Goal: Check status

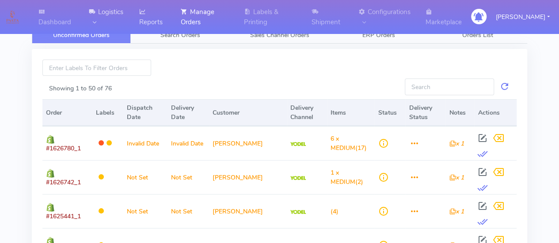
drag, startPoint x: 138, startPoint y: 6, endPoint x: 147, endPoint y: 15, distance: 13.1
click at [133, 6] on link "Logistics" at bounding box center [108, 17] width 50 height 34
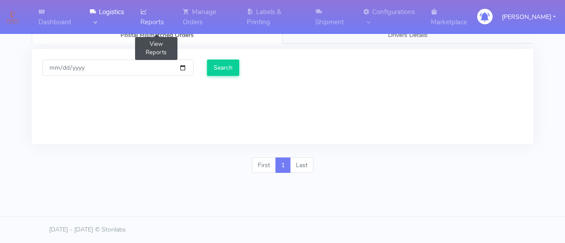
click at [147, 16] on icon at bounding box center [143, 12] width 7 height 9
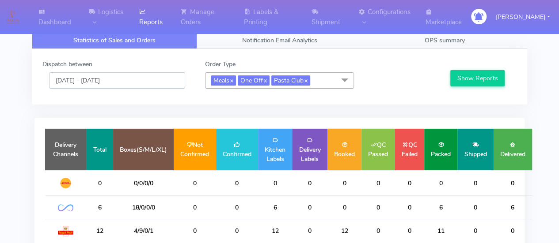
click at [130, 79] on input "[DATE] - [DATE]" at bounding box center [117, 80] width 136 height 16
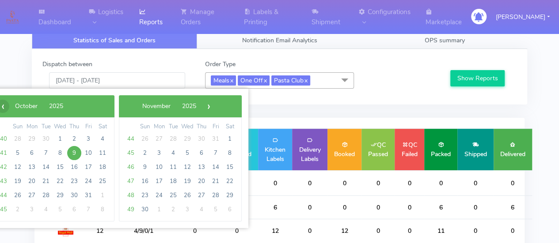
click at [4, 108] on span "‹" at bounding box center [2, 106] width 13 height 13
click at [28, 140] on span "1" at bounding box center [32, 139] width 14 height 14
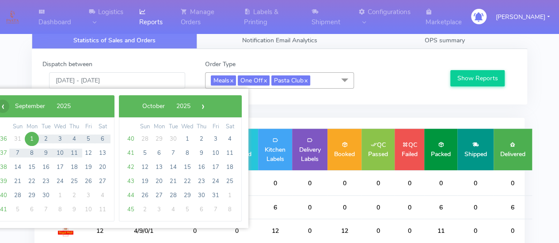
click at [0, 110] on span "‹" at bounding box center [2, 106] width 13 height 13
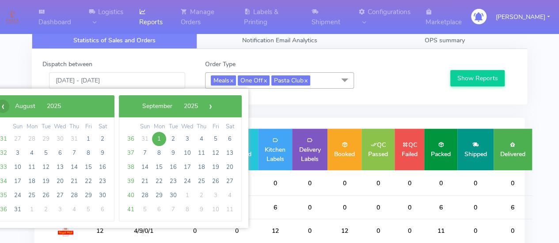
click at [8, 106] on span "‹" at bounding box center [2, 106] width 13 height 13
click at [46, 141] on span "1" at bounding box center [46, 139] width 14 height 14
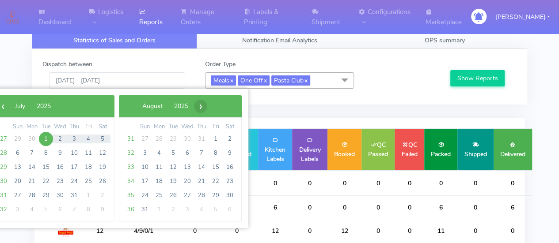
click at [207, 109] on span "›" at bounding box center [200, 106] width 13 height 13
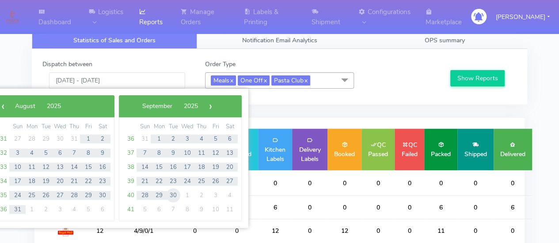
click at [171, 196] on span "30" at bounding box center [173, 196] width 14 height 14
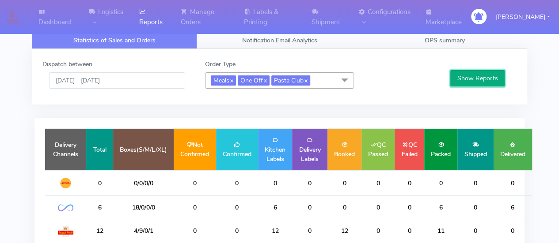
click at [469, 77] on button "Show Reports" at bounding box center [477, 78] width 54 height 16
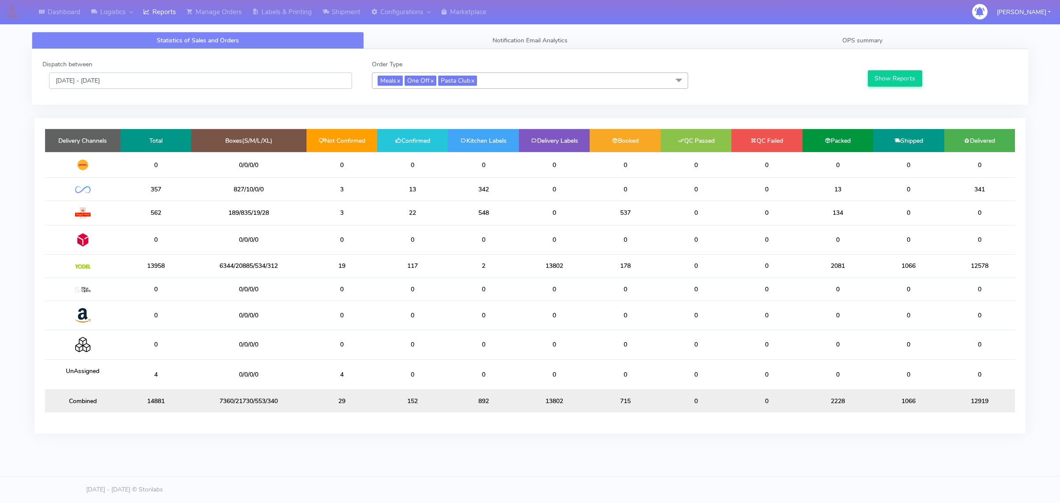
click at [143, 85] on input "[DATE] - [DATE]" at bounding box center [200, 80] width 303 height 16
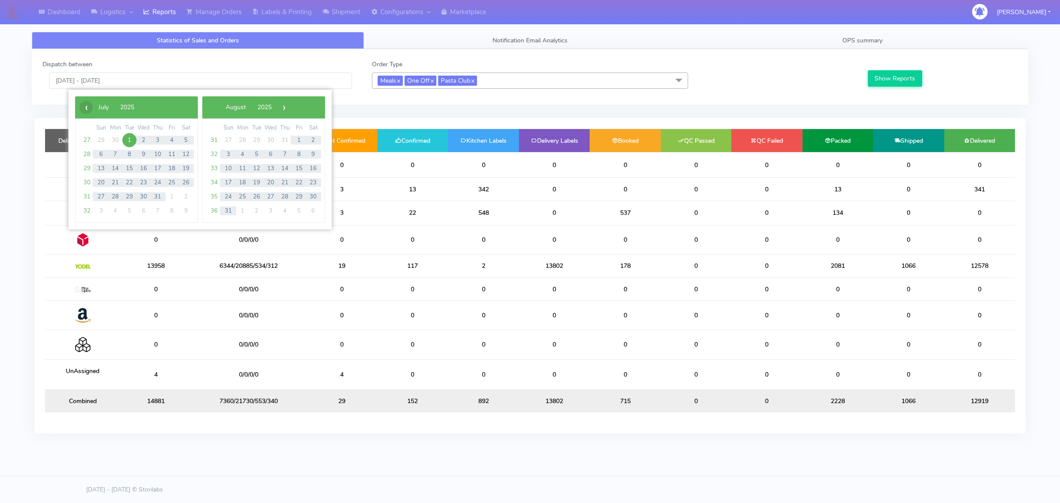
click at [82, 108] on span "‹" at bounding box center [85, 107] width 13 height 13
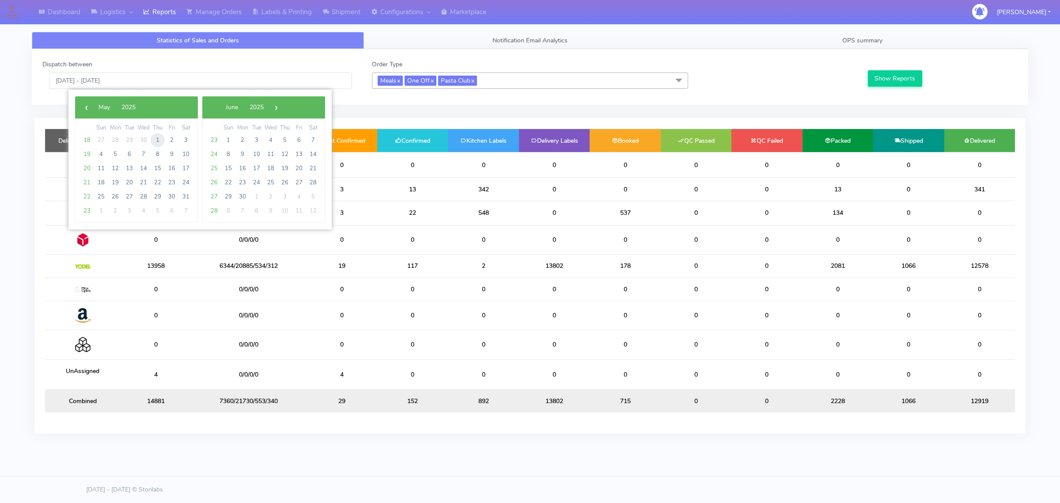
click at [159, 136] on span "1" at bounding box center [158, 140] width 14 height 14
click at [283, 107] on span "›" at bounding box center [275, 107] width 13 height 13
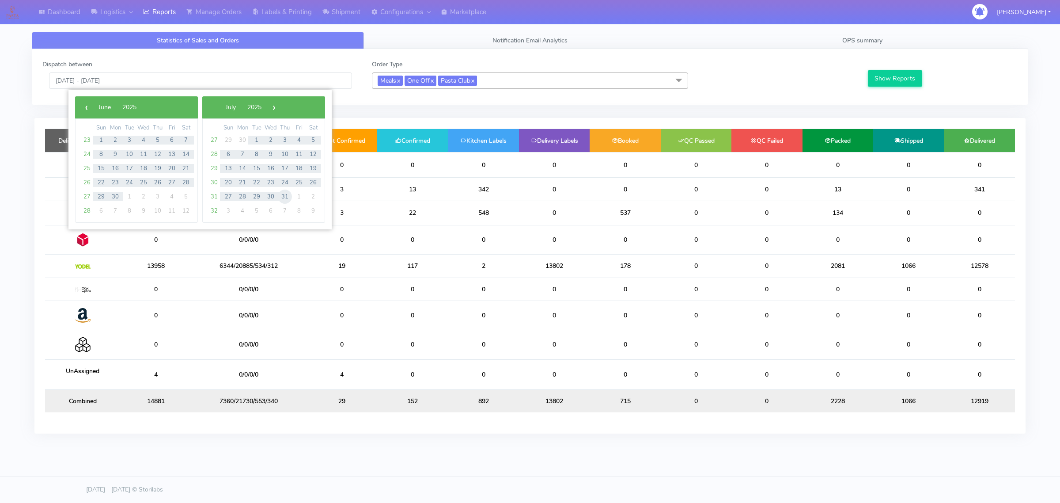
click at [283, 195] on span "31" at bounding box center [285, 196] width 14 height 14
type input "[DATE] - [DATE]"
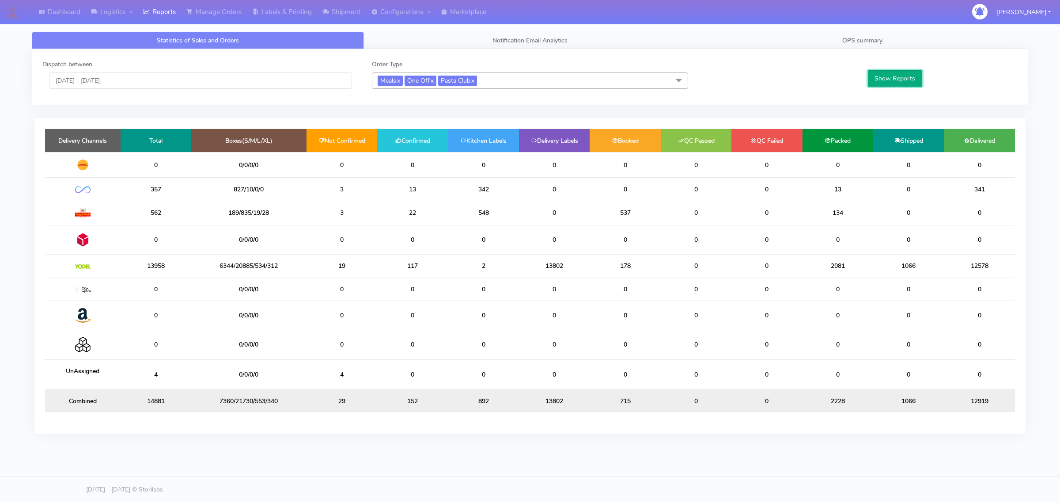
click at [565, 82] on button "Show Reports" at bounding box center [895, 78] width 54 height 16
